Goal: Find specific page/section: Find specific page/section

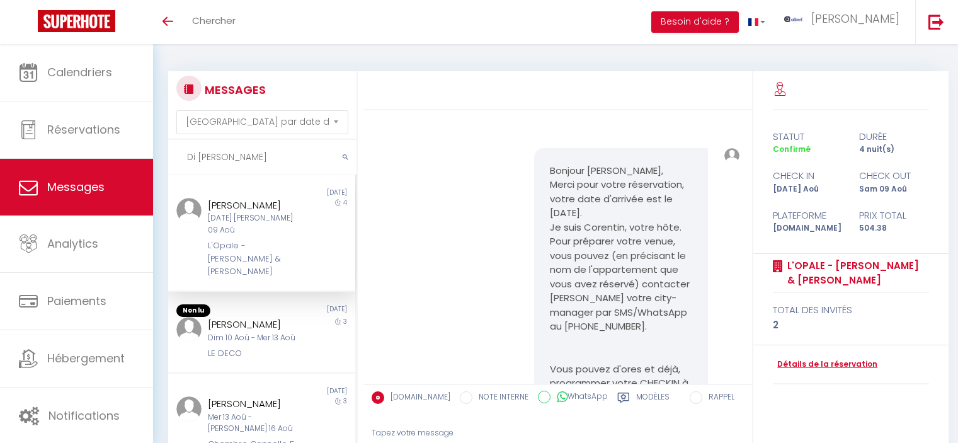
select select "message"
click at [345, 157] on icon "submit" at bounding box center [346, 158] width 6 height 8
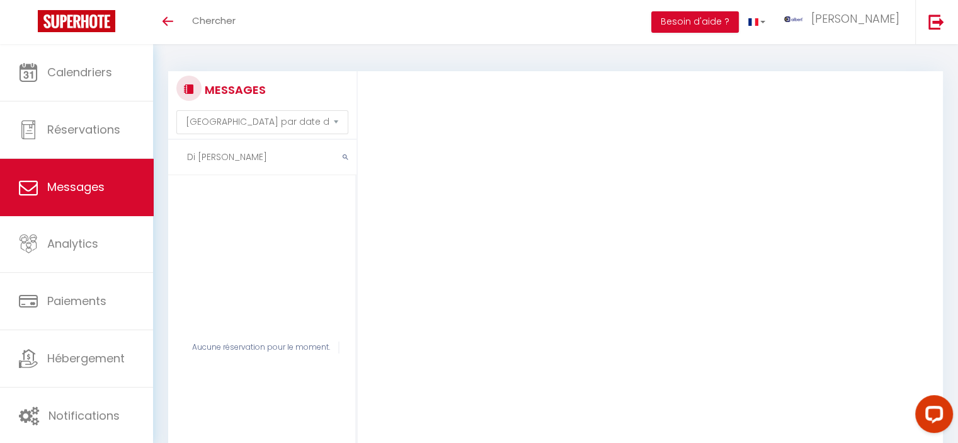
drag, startPoint x: 275, startPoint y: 160, endPoint x: 230, endPoint y: 163, distance: 45.4
click at [230, 163] on input "Di [PERSON_NAME]" at bounding box center [262, 157] width 188 height 35
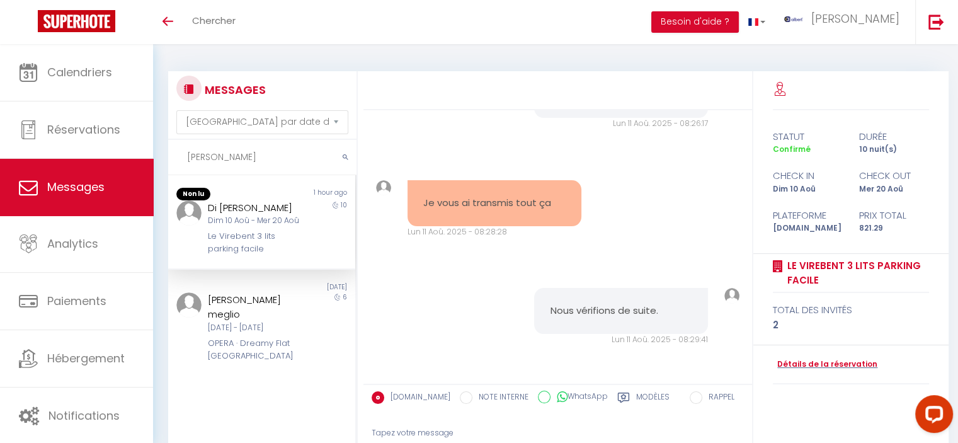
scroll to position [3465, 0]
type input "[PERSON_NAME]"
click at [247, 226] on div "Dim 10 Aoû - Mer 20 Aoû" at bounding box center [254, 221] width 93 height 12
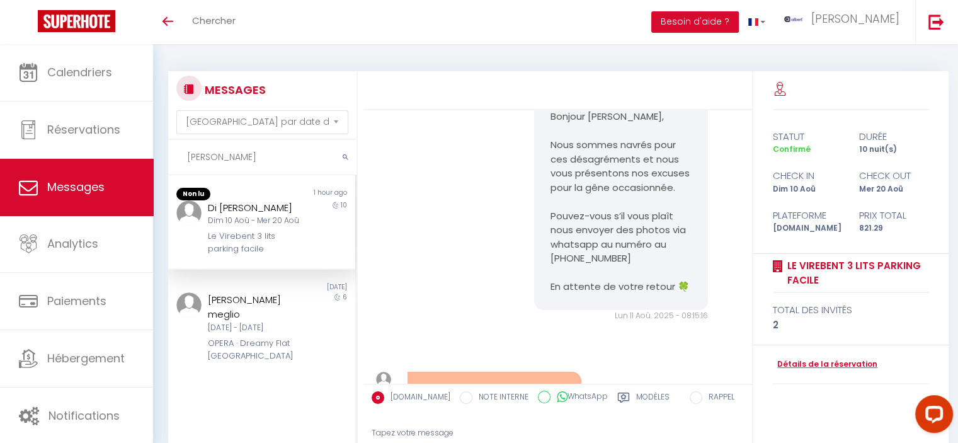
scroll to position [2898, 0]
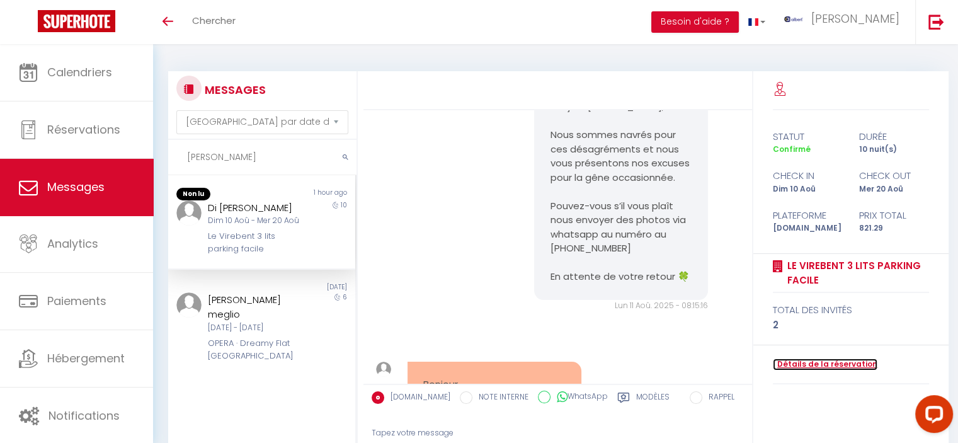
click at [838, 363] on link "Détails de la réservation" at bounding box center [825, 364] width 105 height 12
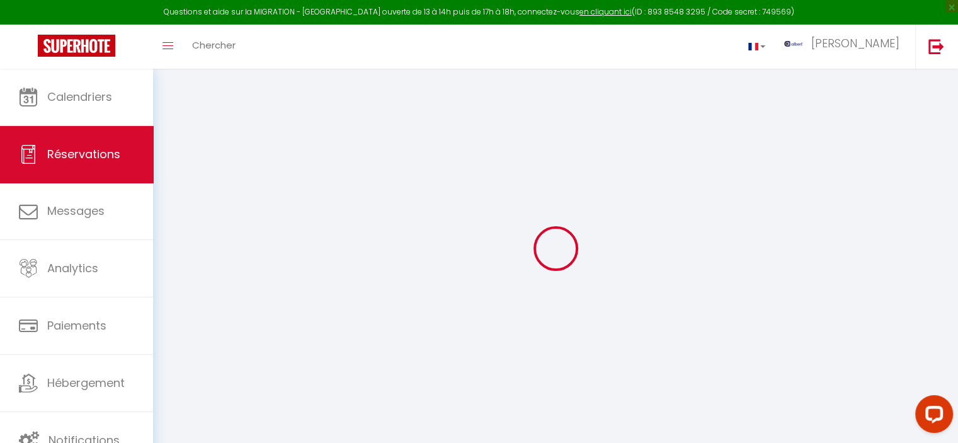
select select
select select "14"
checkbox input "false"
select select
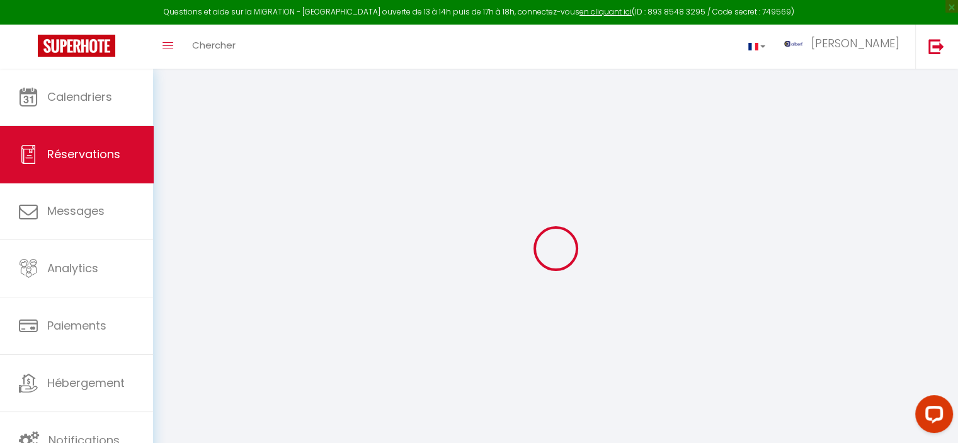
select select
checkbox input "false"
select select
checkbox input "false"
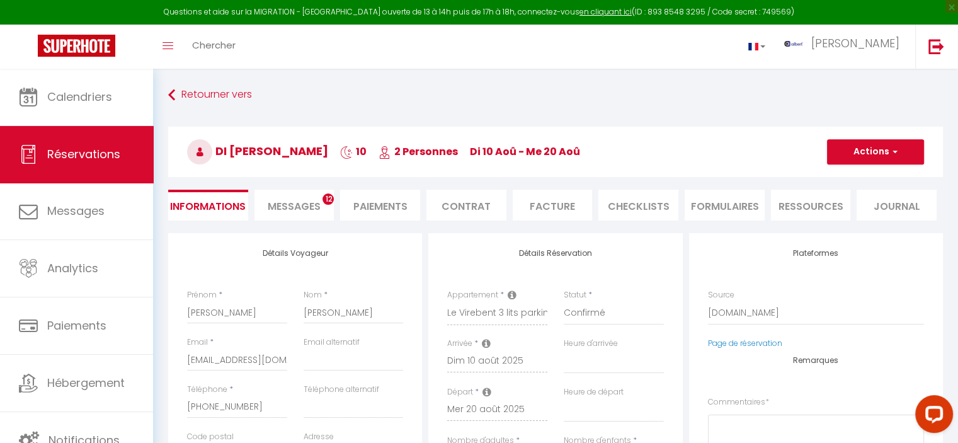
select select
checkbox input "false"
type textarea "** THIS RESERVATION HAS BEEN PRE-PAID ** BOOKING NOTE : Payment charge is EUR 1…"
type input "51.8"
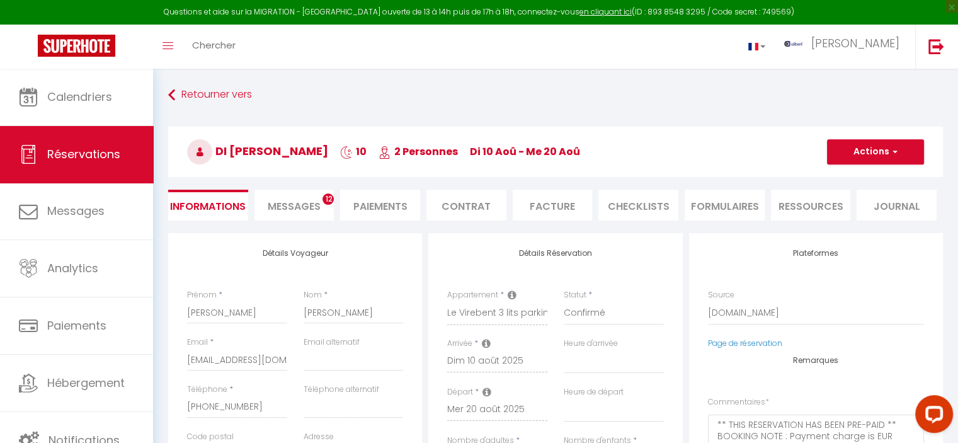
select select
checkbox input "false"
select select
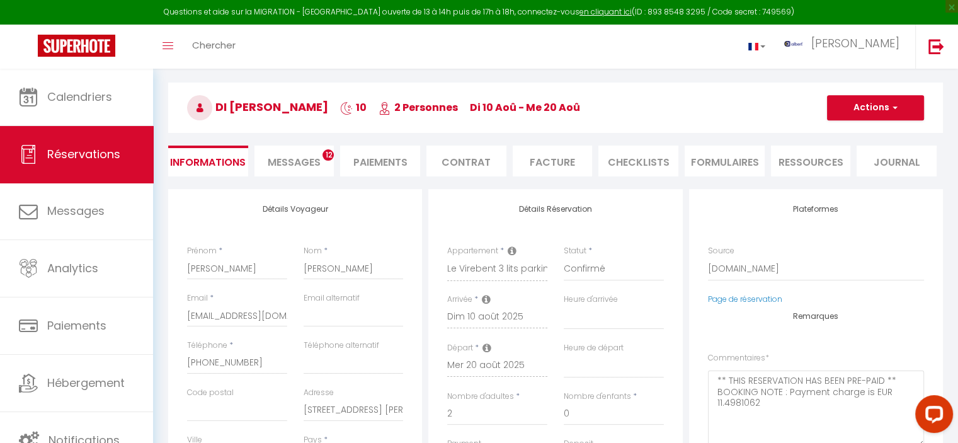
scroll to position [189, 0]
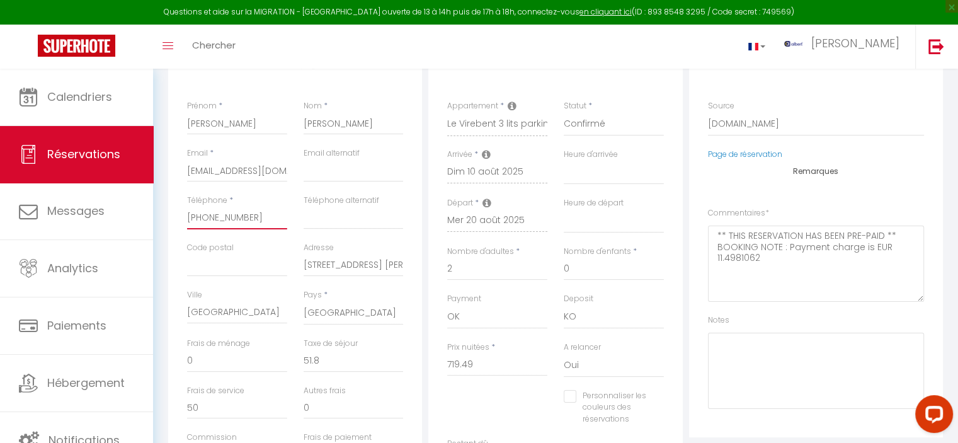
drag, startPoint x: 238, startPoint y: 220, endPoint x: 168, endPoint y: 216, distance: 70.7
click at [168, 216] on div "Détails Voyageur Prénom * [PERSON_NAME] * [PERSON_NAME] Email * [EMAIL_ADDRESS]…" at bounding box center [295, 269] width 254 height 450
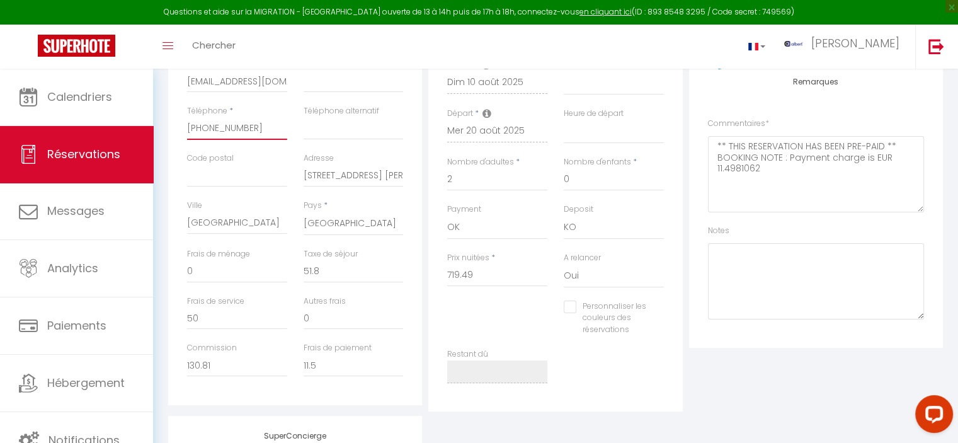
scroll to position [315, 0]
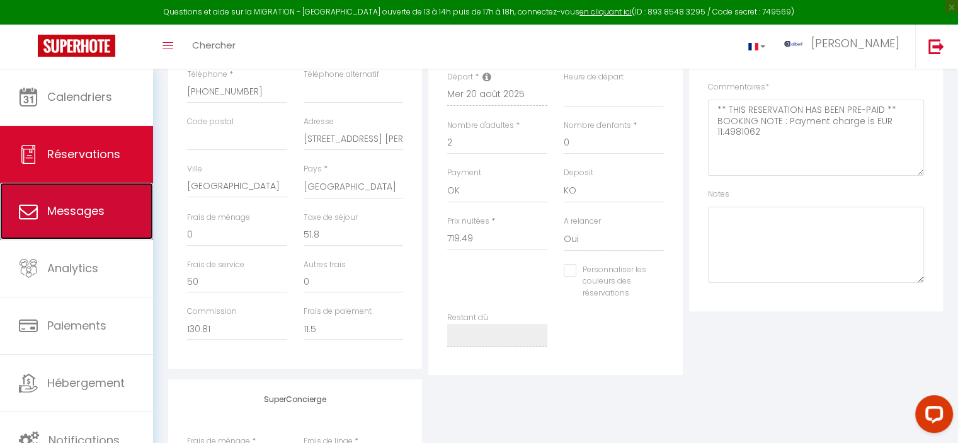
click at [89, 206] on span "Messages" at bounding box center [75, 211] width 57 height 16
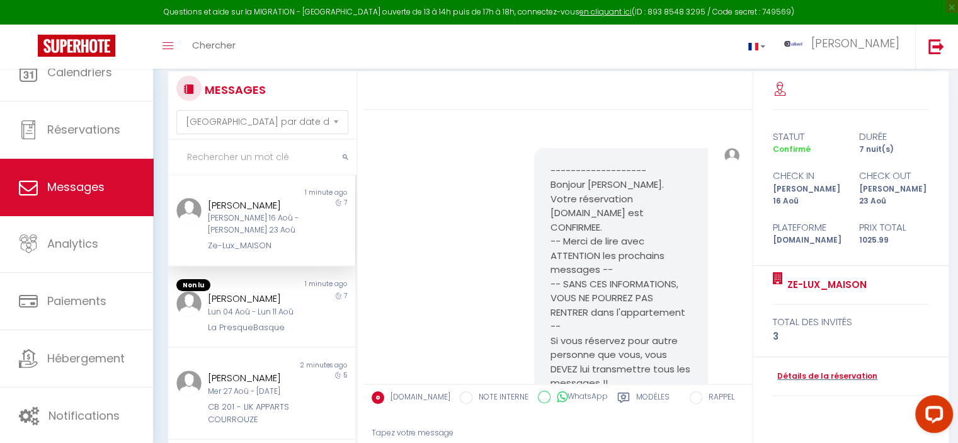
scroll to position [1976, 0]
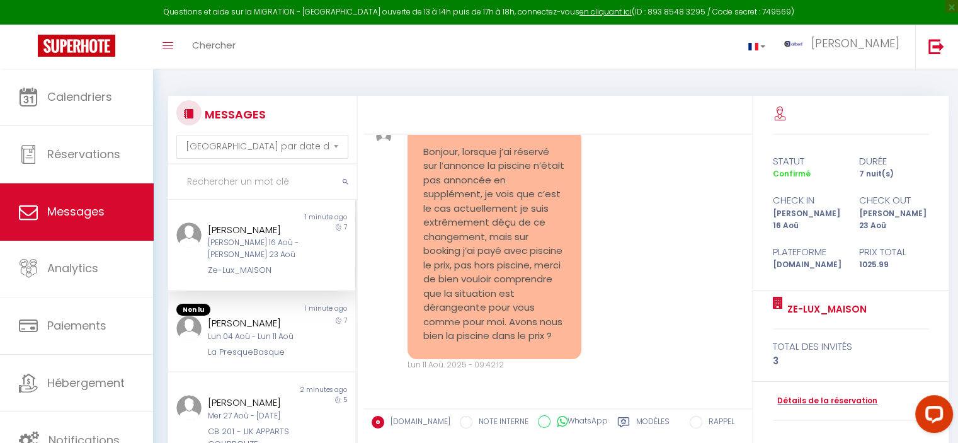
click at [237, 186] on input "text" at bounding box center [262, 181] width 188 height 35
paste input "Davin"
type input "Davin"
drag, startPoint x: 346, startPoint y: 181, endPoint x: 417, endPoint y: 61, distance: 139.8
click at [345, 181] on icon "submit" at bounding box center [346, 182] width 6 height 8
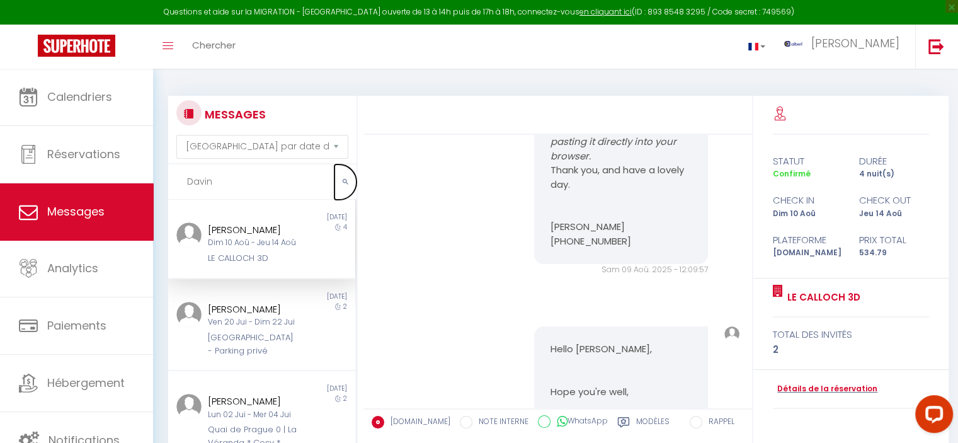
scroll to position [3874, 0]
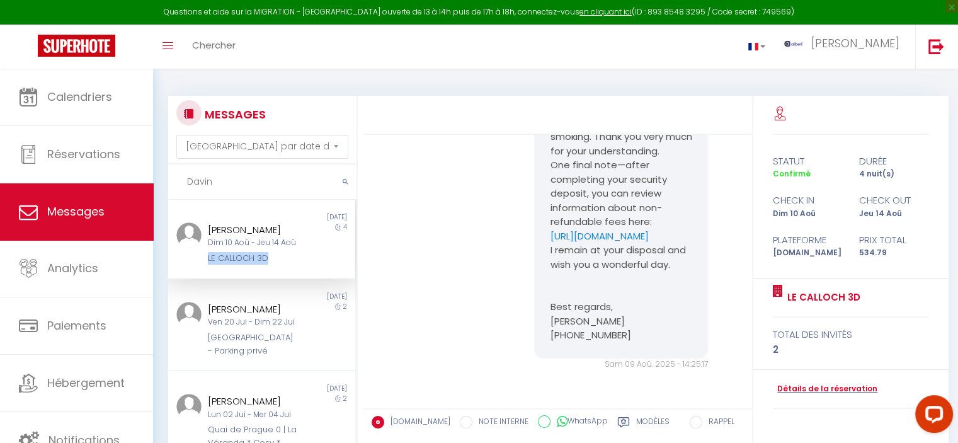
copy div "LE CALLOCH 3D"
drag, startPoint x: 272, startPoint y: 259, endPoint x: 201, endPoint y: 258, distance: 70.6
click at [201, 258] on div "[PERSON_NAME] Dim 10 Aoû - Jeu 14 Aoû LE CALLOCH 3D" at bounding box center [253, 243] width 109 height 43
copy div "[PERSON_NAME]"
drag, startPoint x: 272, startPoint y: 234, endPoint x: 205, endPoint y: 234, distance: 66.8
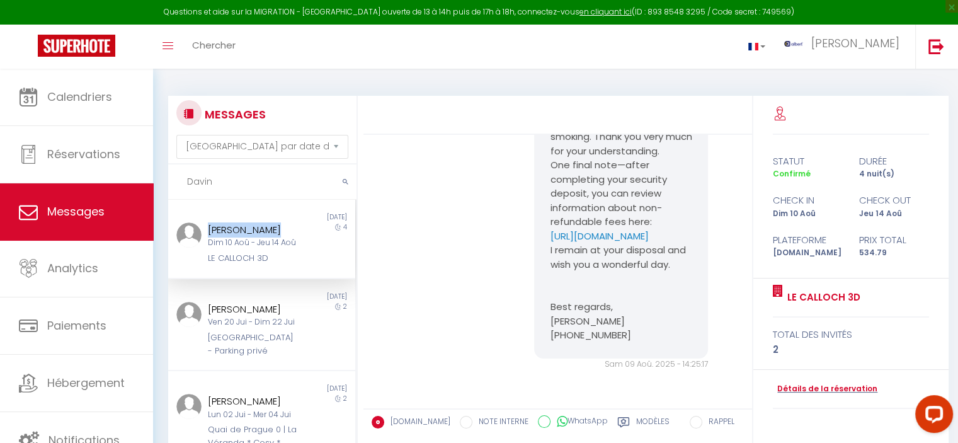
click at [205, 234] on div "[PERSON_NAME] Dim 10 Aoû - Jeu 14 Aoû LE CALLOCH 3D" at bounding box center [253, 243] width 109 height 43
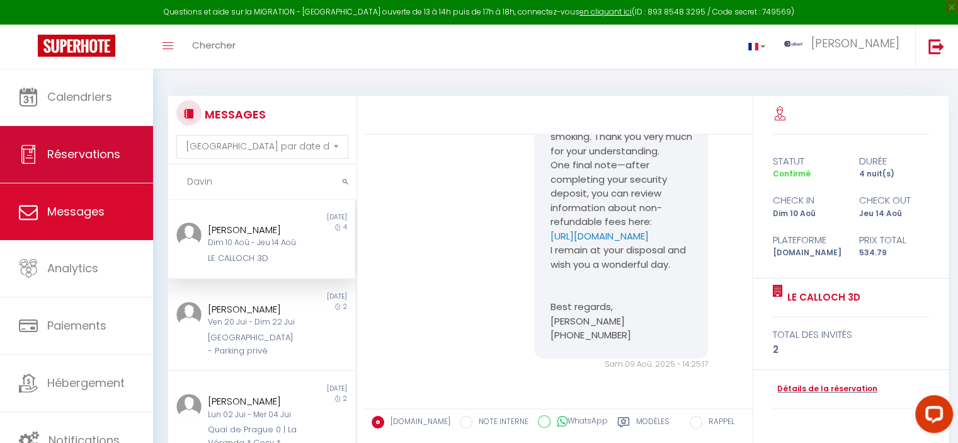
drag, startPoint x: 212, startPoint y: 192, endPoint x: 92, endPoint y: 174, distance: 121.0
click at [75, 179] on div "Questions et aide sur la MIGRATION - [GEOGRAPHIC_DATA] ouverte de 13 à 14h puis…" at bounding box center [479, 330] width 958 height 523
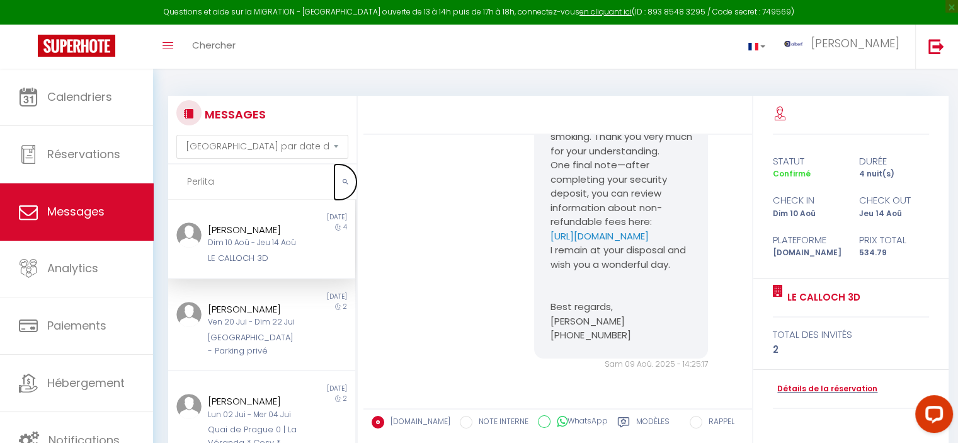
click at [350, 182] on button "submit" at bounding box center [346, 181] width 22 height 35
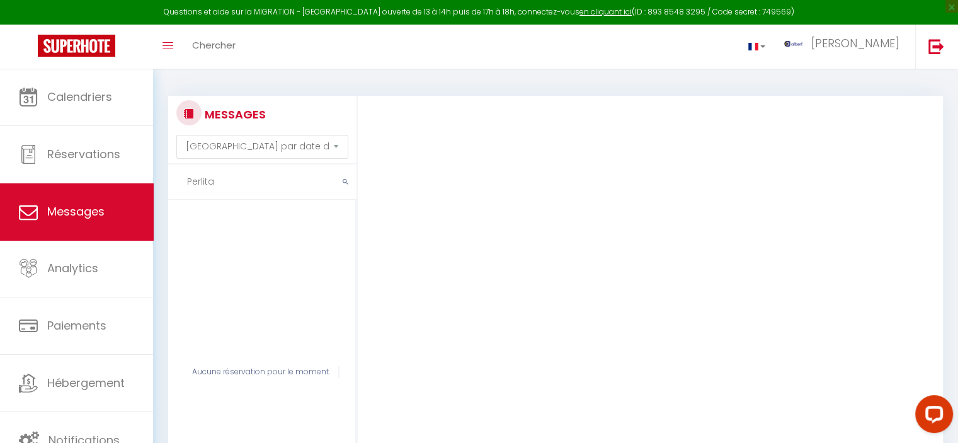
click at [236, 178] on input "Perlita" at bounding box center [262, 181] width 188 height 35
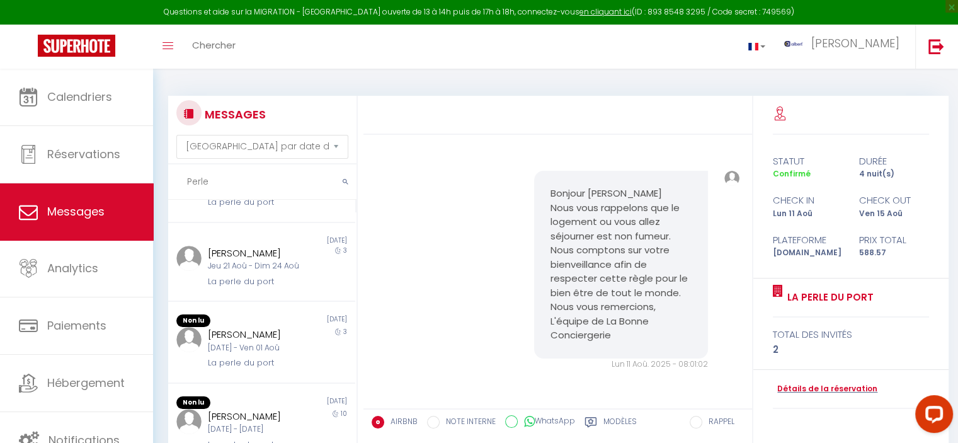
scroll to position [504, 0]
type input "Perle"
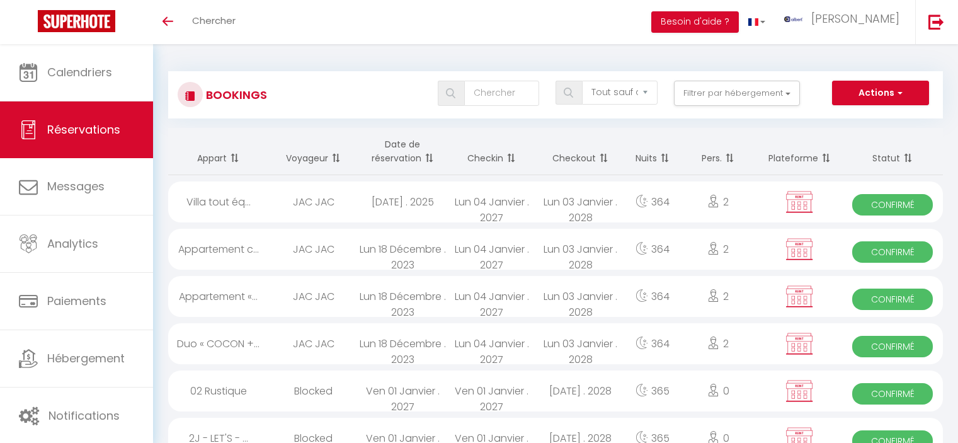
select select "not_cancelled"
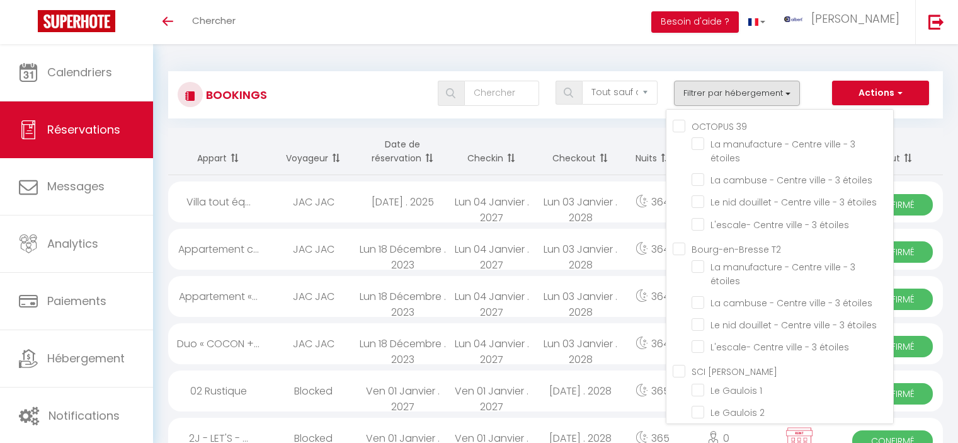
select select "not_cancelled"
